Goal: Task Accomplishment & Management: Manage account settings

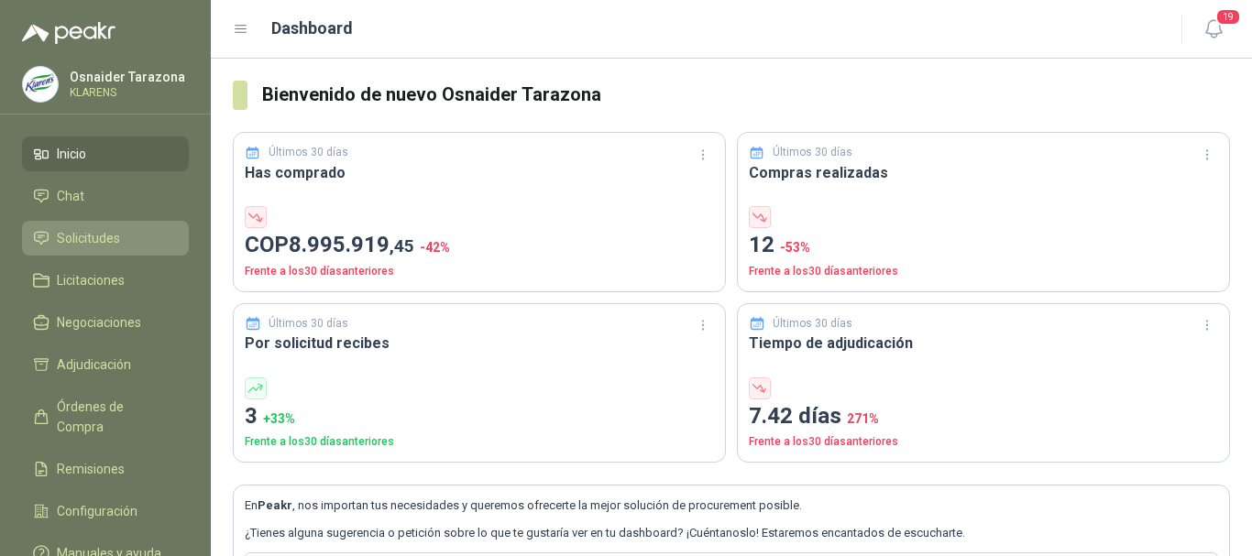
click at [133, 238] on li "Solicitudes" at bounding box center [105, 238] width 145 height 20
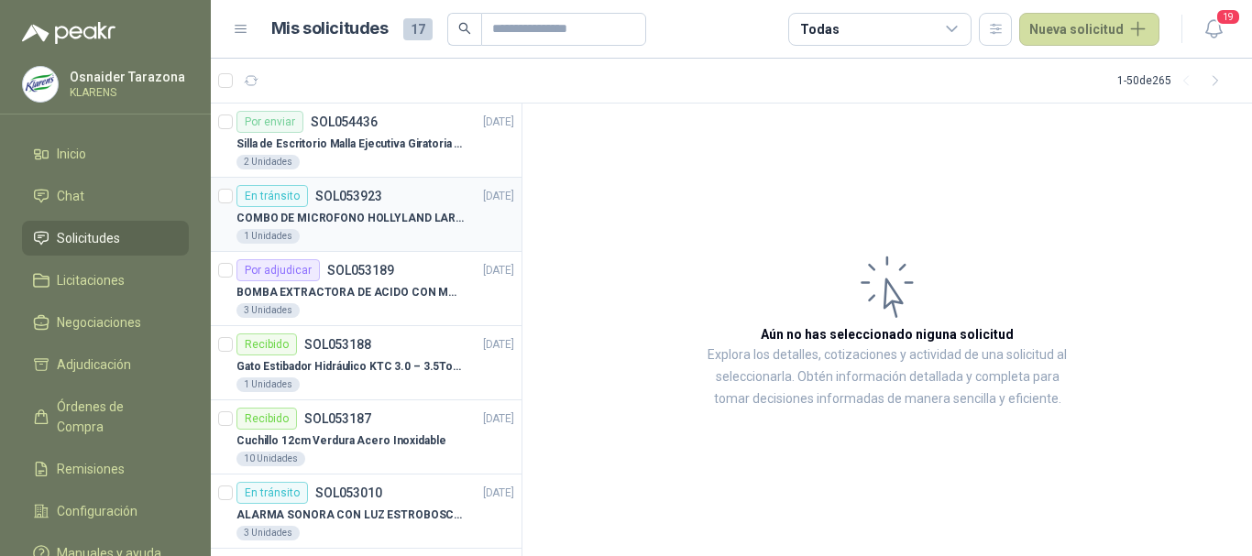
click at [410, 222] on p "COMBO DE MICROFONO HOLLYLAND LARK M2" at bounding box center [350, 218] width 228 height 17
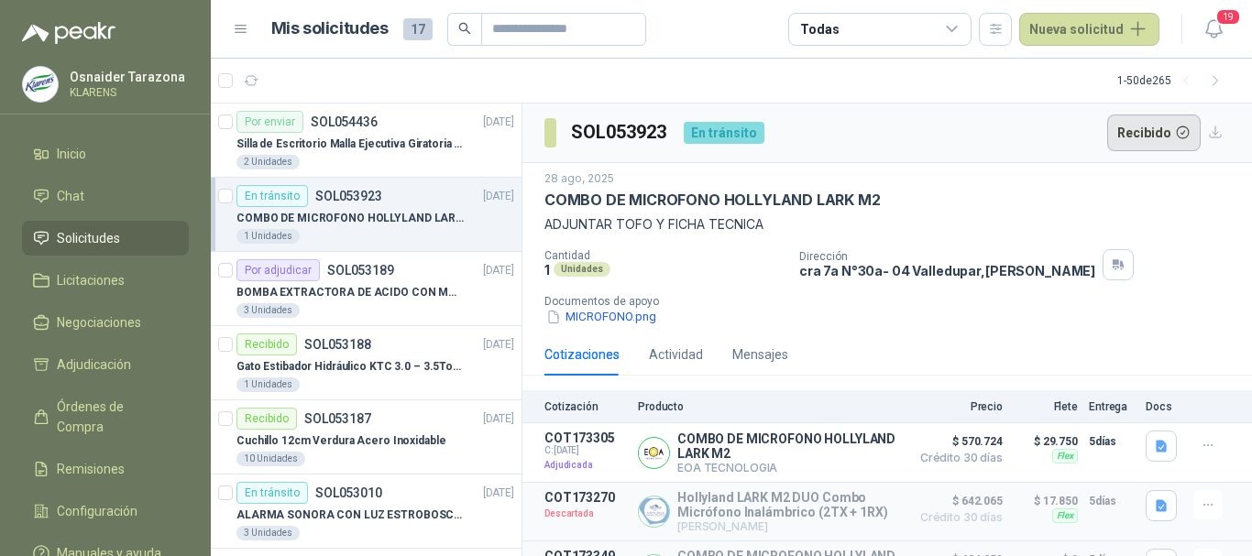
click at [1162, 141] on button "Recibido" at bounding box center [1154, 133] width 94 height 37
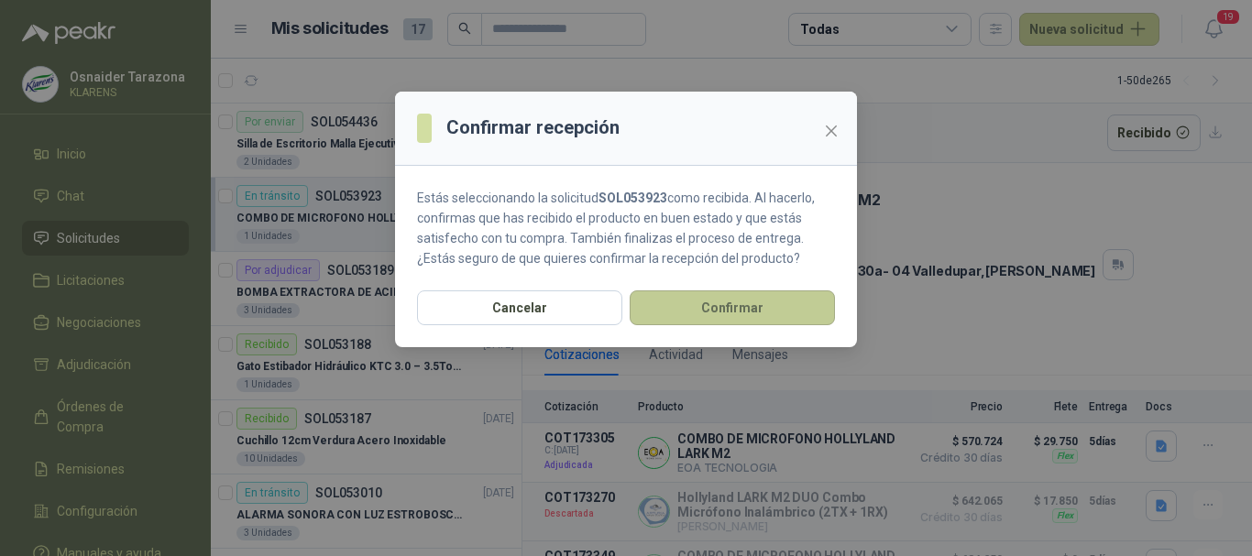
click at [758, 307] on button "Confirmar" at bounding box center [732, 308] width 205 height 35
